Goal: Information Seeking & Learning: Learn about a topic

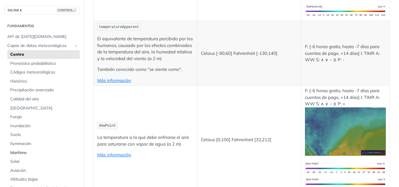
scroll to position [29, 0]
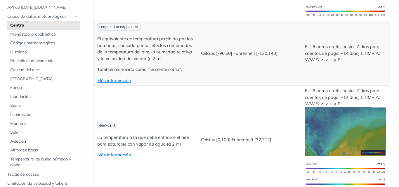
click at [22, 140] on font "Aviación" at bounding box center [18, 141] width 16 height 5
